Goal: Task Accomplishment & Management: Complete application form

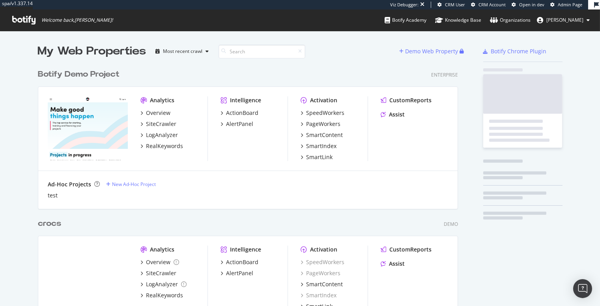
scroll to position [1529, 426]
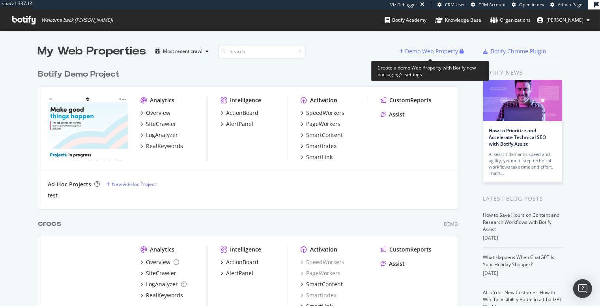
click at [411, 48] on div "Demo Web Property" at bounding box center [431, 51] width 53 height 8
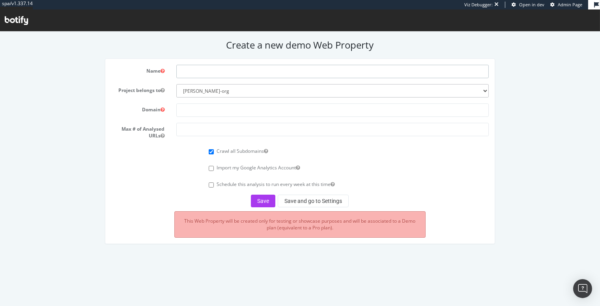
click at [207, 71] on input "text" at bounding box center [332, 71] width 312 height 13
type input "glossier"
click at [211, 106] on input "text" at bounding box center [332, 109] width 312 height 13
paste input "[DOMAIN_NAME]"
type input "[DOMAIN_NAME]"
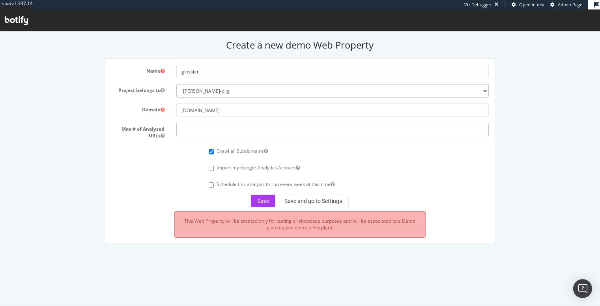
click at [188, 133] on input "number" at bounding box center [332, 129] width 312 height 13
click at [188, 129] on input "250000" at bounding box center [332, 129] width 312 height 13
type input "250000"
click at [265, 202] on button "Save" at bounding box center [263, 200] width 24 height 13
click at [315, 200] on button "Save and go to Settings" at bounding box center [313, 200] width 71 height 13
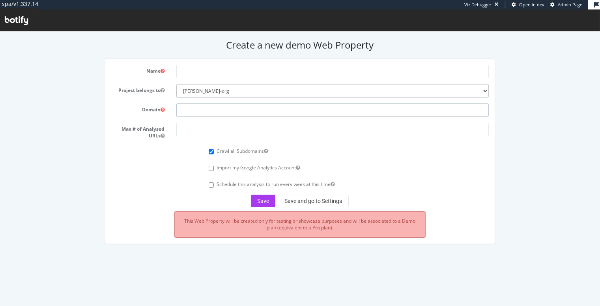
click at [197, 109] on input "text" at bounding box center [332, 109] width 312 height 13
paste input "[DOMAIN_NAME]"
type input "[DOMAIN_NAME]"
click at [218, 75] on input "text" at bounding box center [332, 71] width 312 height 13
type input "glossier"
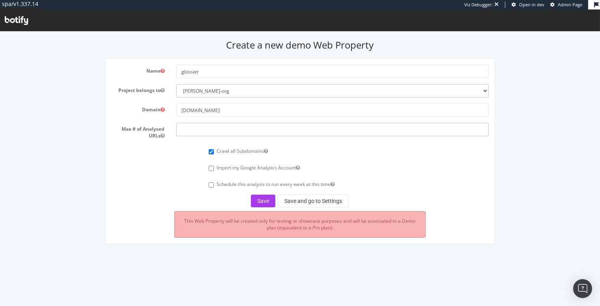
click at [208, 134] on input "number" at bounding box center [332, 129] width 312 height 13
type input "250000"
click at [263, 200] on button "Save" at bounding box center [263, 200] width 24 height 13
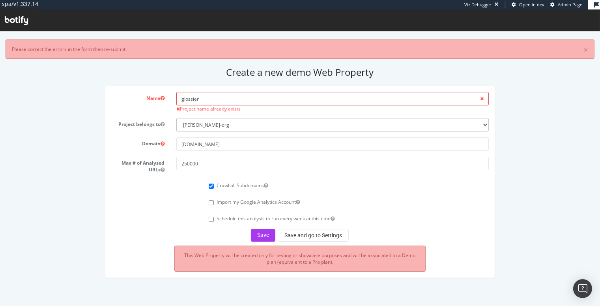
click at [207, 97] on input "glossier" at bounding box center [332, 98] width 312 height 13
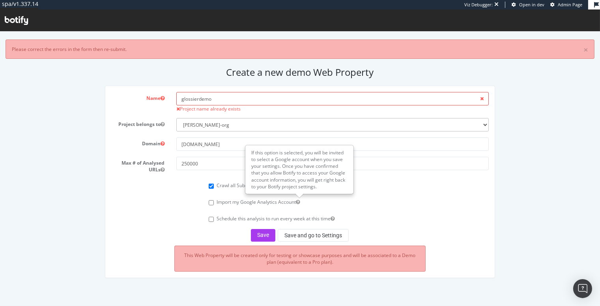
type input "glossierdemo"
click at [315, 243] on div "Name glossierdemo Project name already exists Project belongs to [PERSON_NAME]-…" at bounding box center [299, 181] width 389 height 191
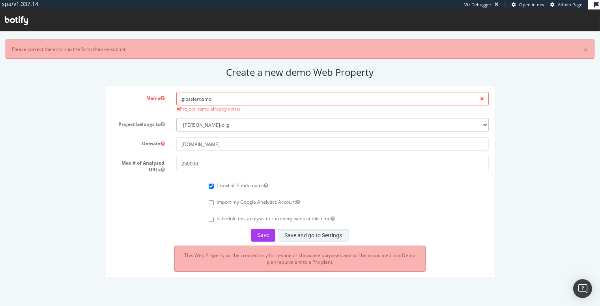
click at [315, 239] on button "Save and go to Settings" at bounding box center [313, 235] width 71 height 13
click at [267, 237] on button "Save" at bounding box center [263, 235] width 24 height 13
